Goal: Information Seeking & Learning: Understand process/instructions

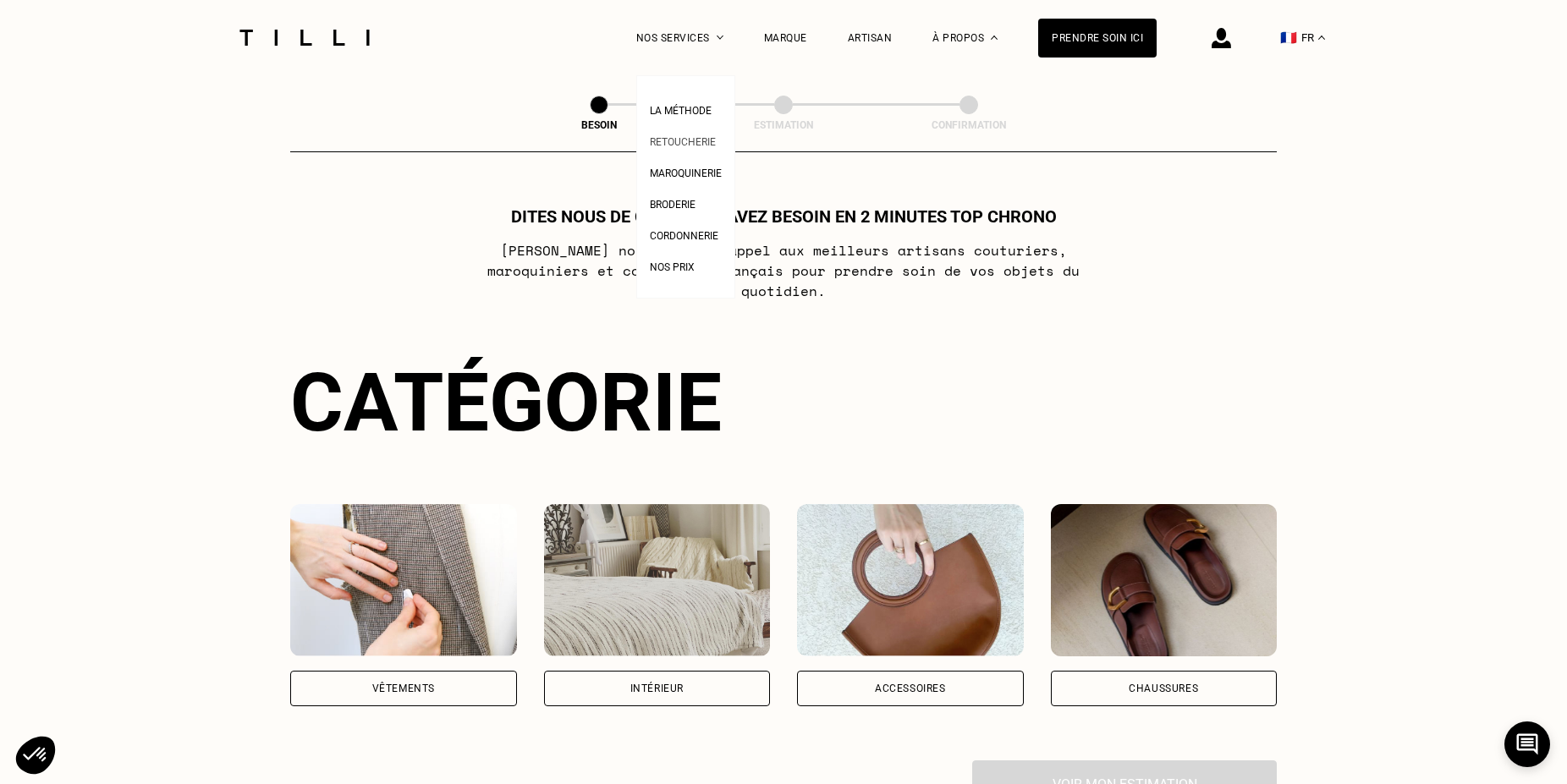
click at [697, 145] on span "Retoucherie" at bounding box center [683, 142] width 66 height 12
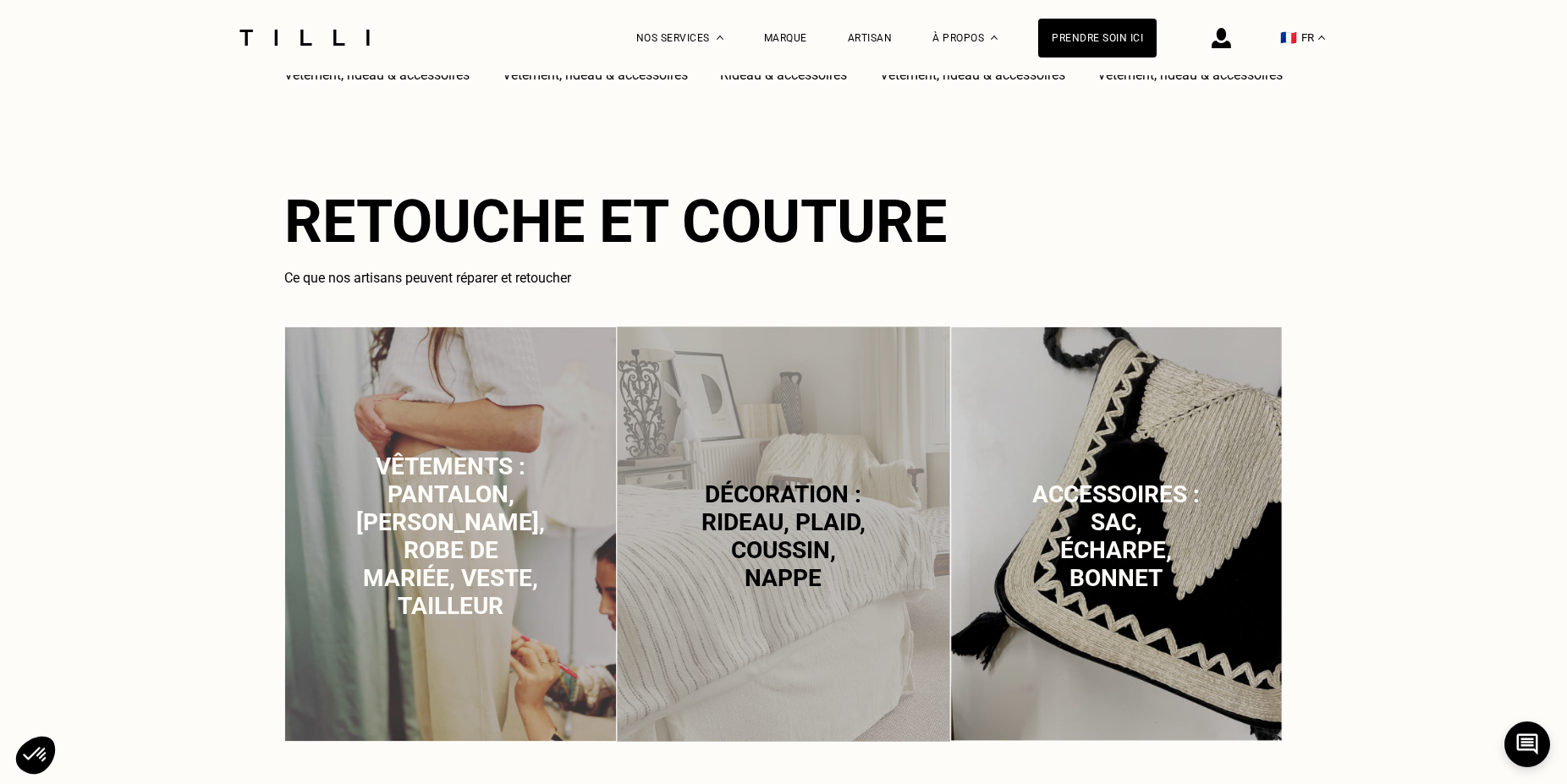
scroll to position [1035, 0]
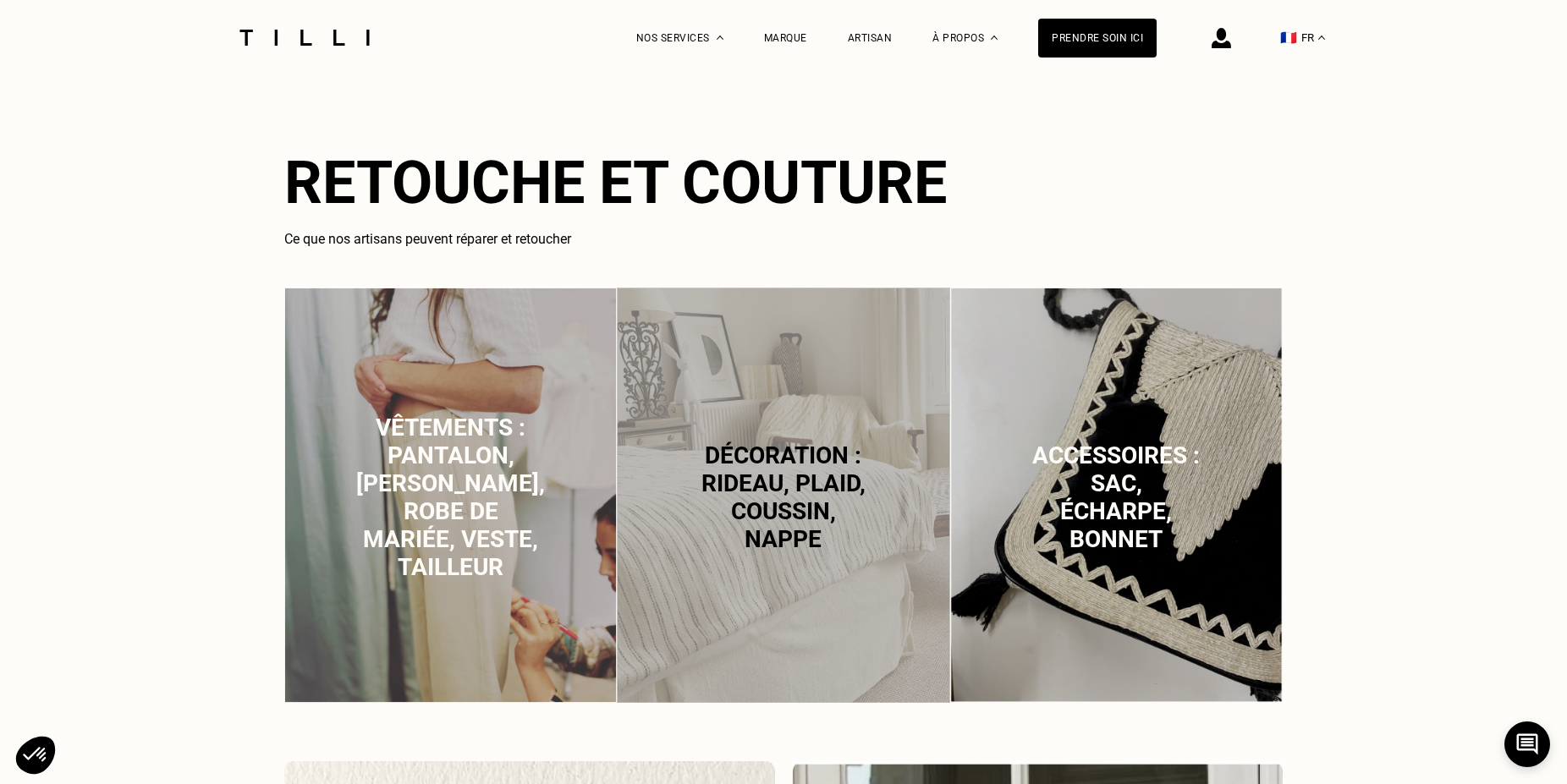
click at [396, 464] on span "Vêtements : pantalon, [PERSON_NAME], robe de mariée, veste, tailleur" at bounding box center [450, 498] width 189 height 168
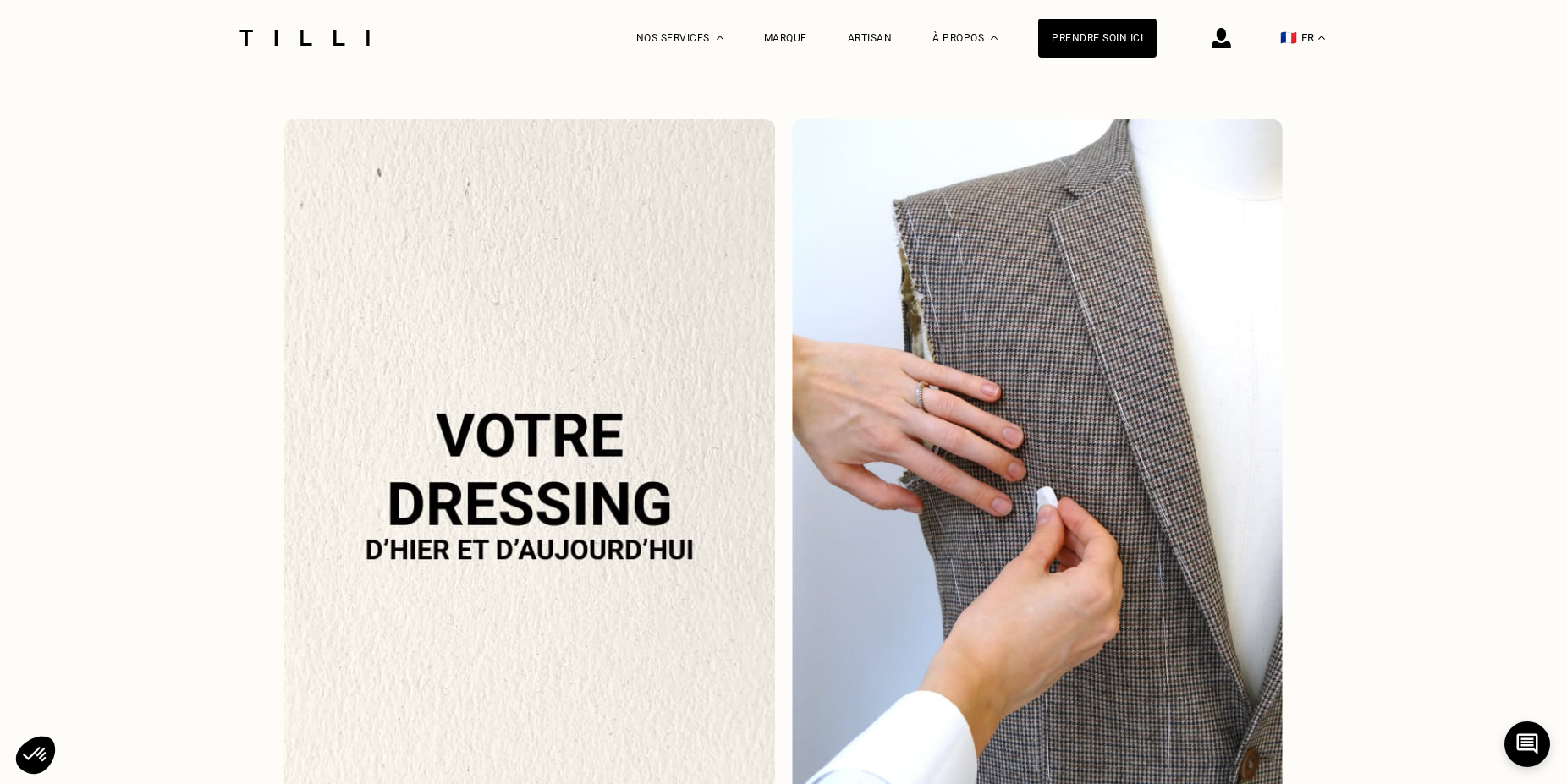
scroll to position [1647, 0]
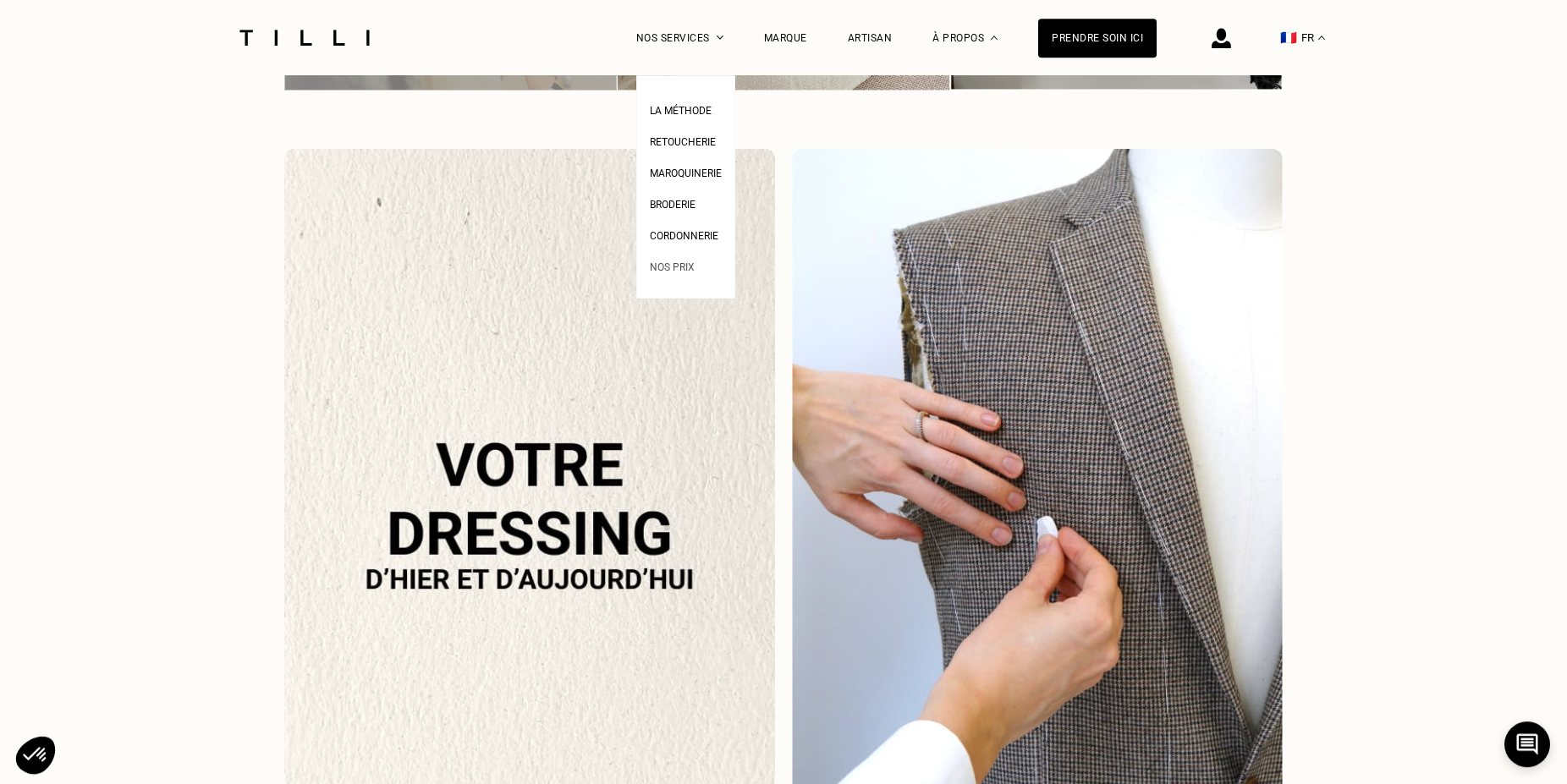
click at [685, 271] on span "Nos prix" at bounding box center [672, 268] width 45 height 12
select select "FR"
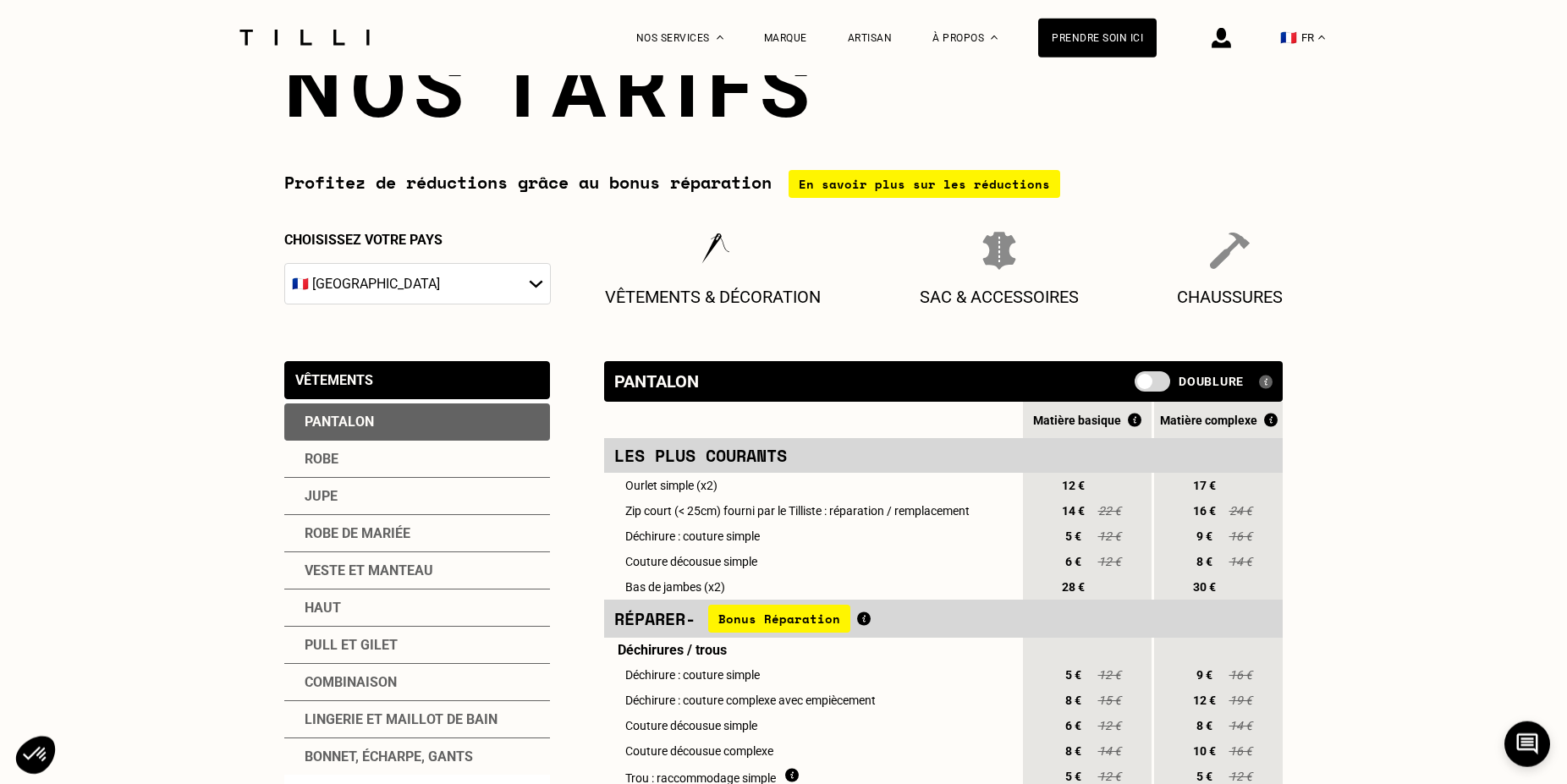
scroll to position [173, 0]
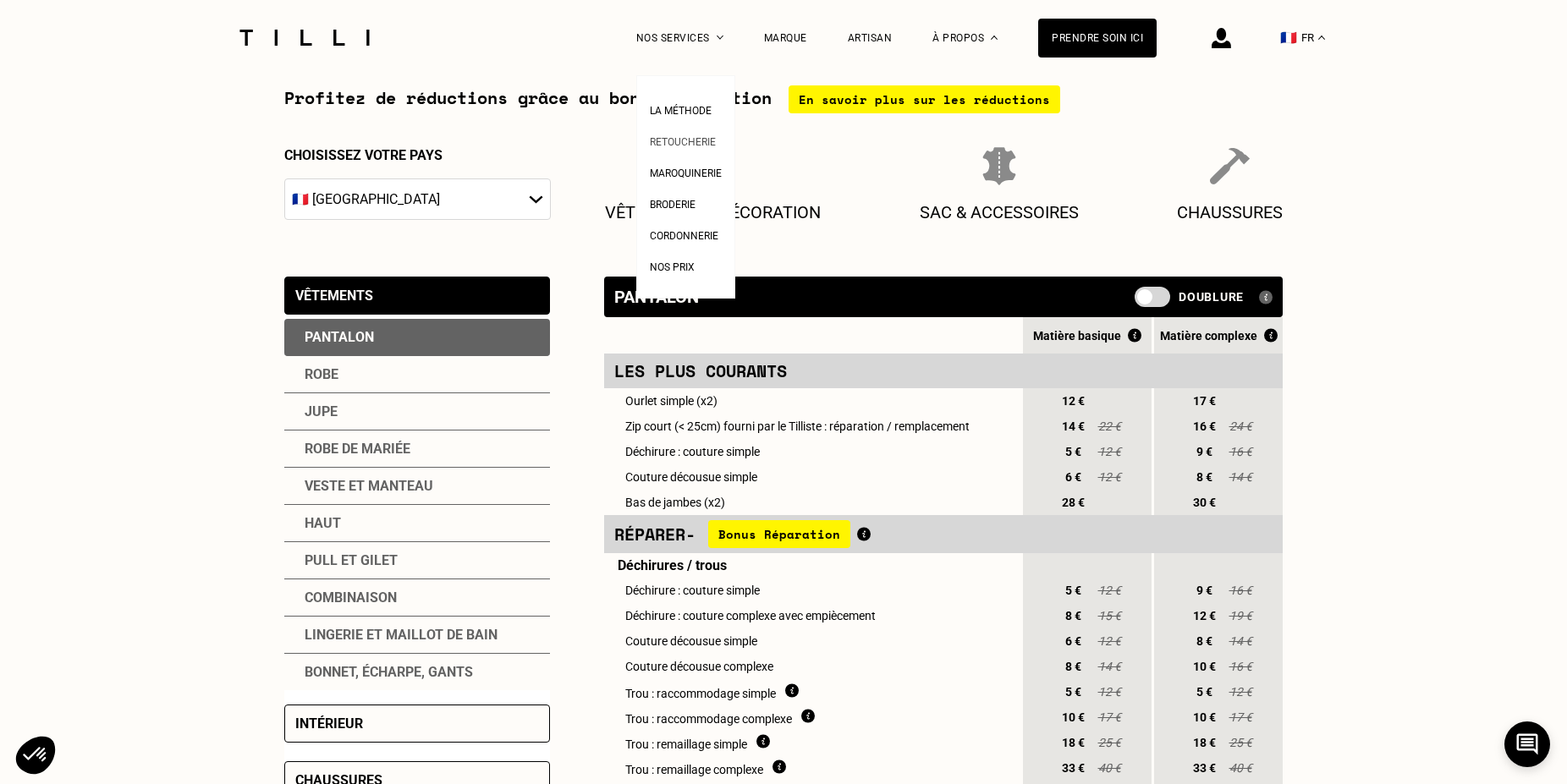
click at [701, 143] on span "Retoucherie" at bounding box center [683, 142] width 66 height 12
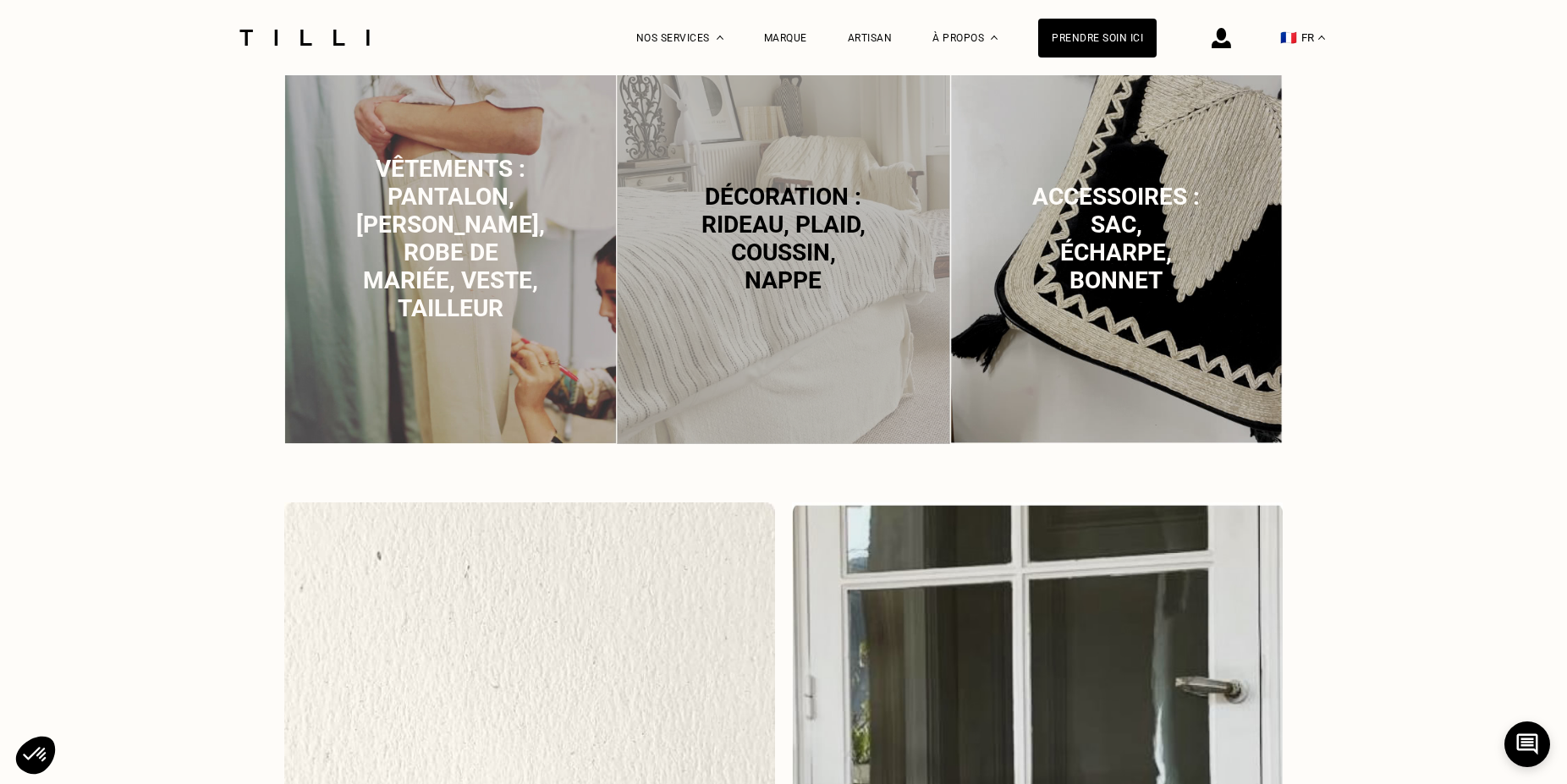
scroll to position [1208, 0]
